Goal: Information Seeking & Learning: Learn about a topic

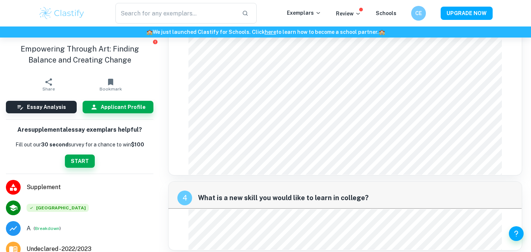
scroll to position [461, 0]
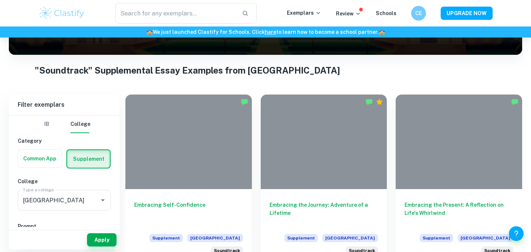
scroll to position [120, 0]
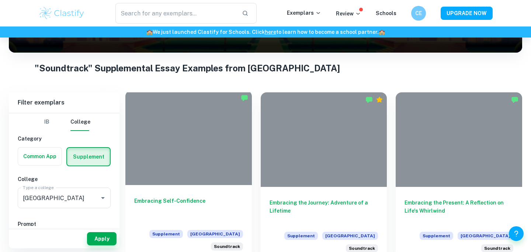
click at [191, 199] on h6 "Embracing Self-Confidence" at bounding box center [188, 209] width 109 height 24
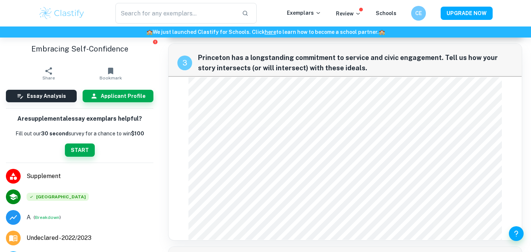
scroll to position [443, 0]
